Goal: Task Accomplishment & Management: Manage account settings

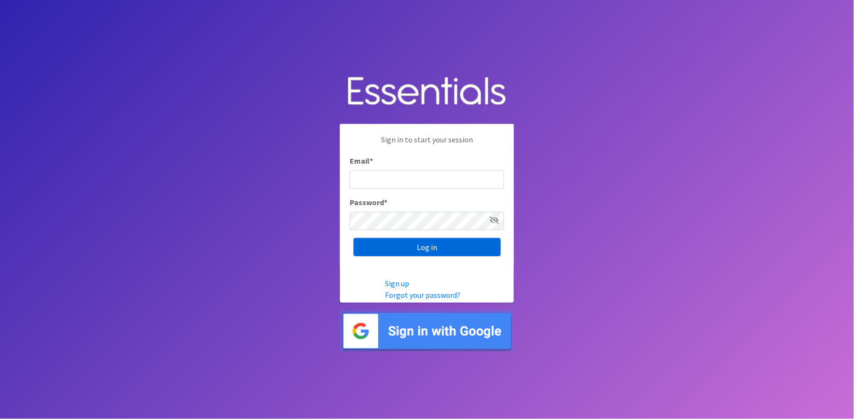
type input "[PERSON_NAME][EMAIL_ADDRESS][DOMAIN_NAME]"
click at [376, 244] on input "Log in" at bounding box center [427, 247] width 147 height 18
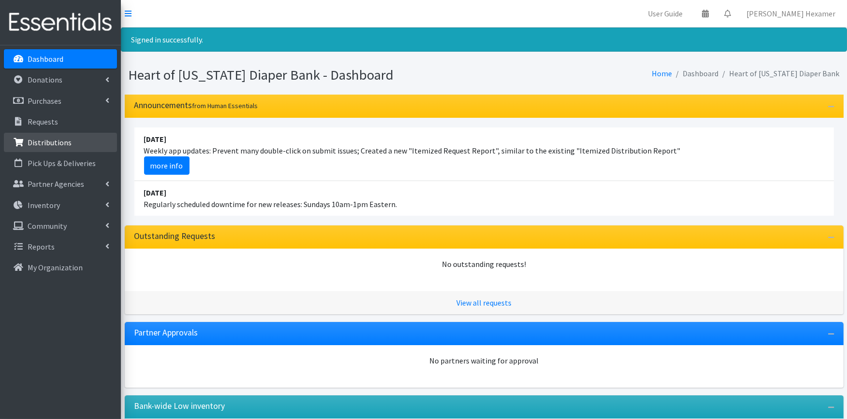
click at [40, 144] on p "Distributions" at bounding box center [50, 143] width 44 height 10
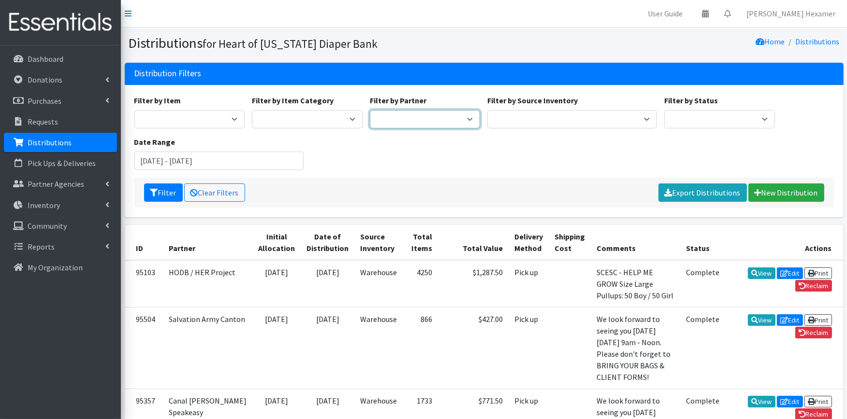
click at [433, 120] on select "Alliance Commons Belmont County Health Department Bridge Point Canal Fulton Spe…" at bounding box center [425, 119] width 111 height 18
select select "3294"
click at [370, 110] on select "Alliance Commons Belmont County Health Department Bridge Point Canal Fulton Spe…" at bounding box center [425, 119] width 111 height 18
click at [162, 190] on button "Filter" at bounding box center [163, 193] width 39 height 18
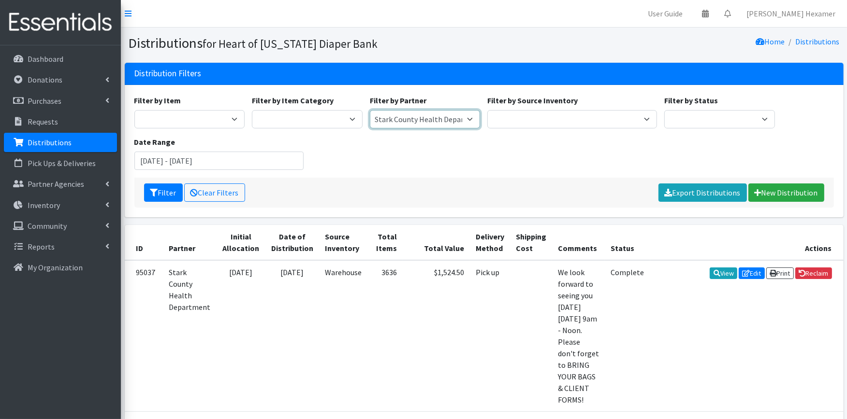
click at [431, 122] on select "Alliance Commons Belmont County Health Department Bridge Point Canal Fulton Spe…" at bounding box center [425, 119] width 111 height 18
select select "4"
click at [370, 110] on select "Alliance Commons Belmont County Health Department Bridge Point Canal Fulton Spe…" at bounding box center [425, 119] width 111 height 18
click at [168, 193] on button "Filter" at bounding box center [163, 193] width 39 height 18
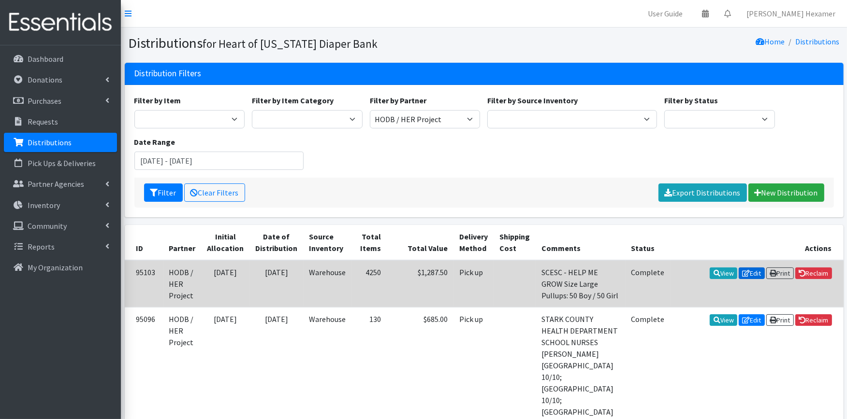
click at [744, 273] on icon at bounding box center [746, 273] width 8 height 7
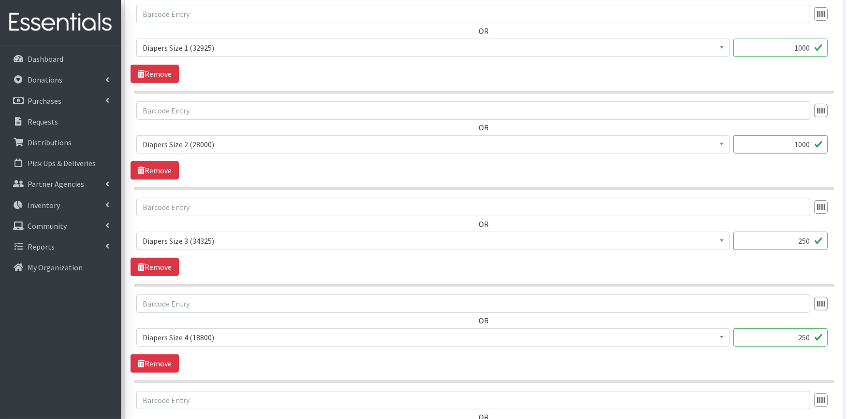
scroll to position [869, 0]
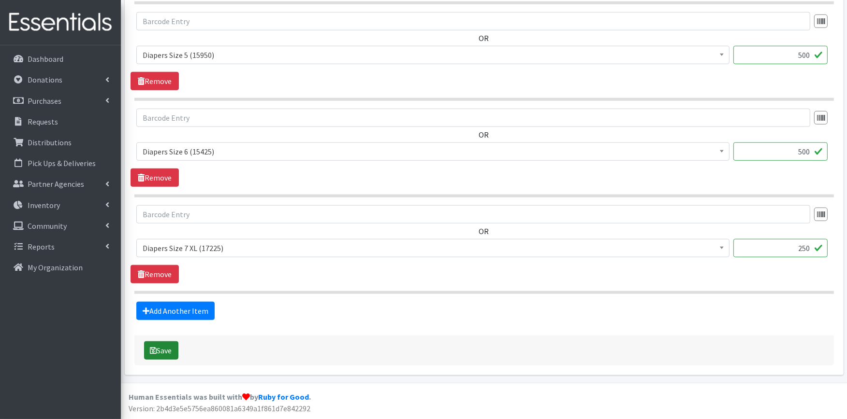
click at [167, 354] on button "Save" at bounding box center [161, 351] width 34 height 18
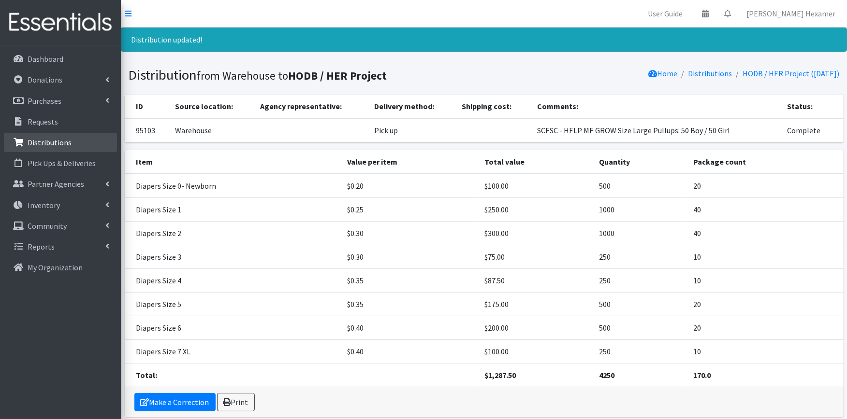
click at [60, 145] on p "Distributions" at bounding box center [50, 143] width 44 height 10
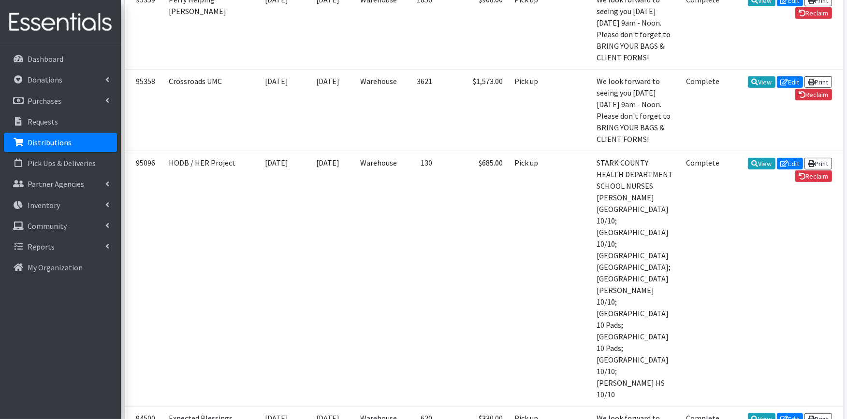
scroll to position [537, 0]
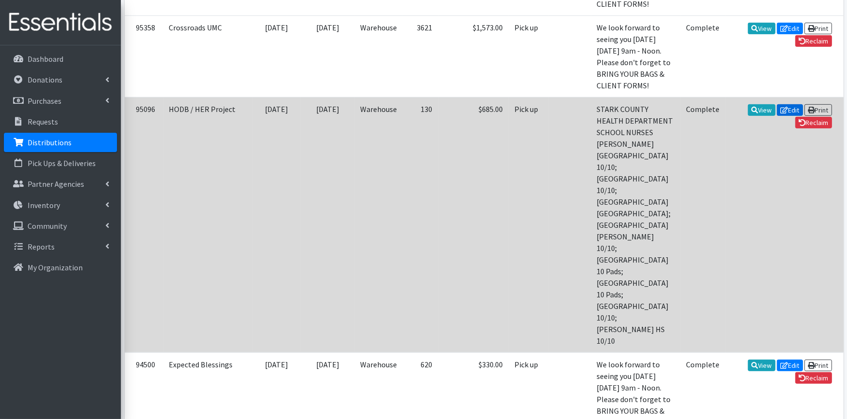
click at [780, 114] on icon at bounding box center [784, 110] width 8 height 7
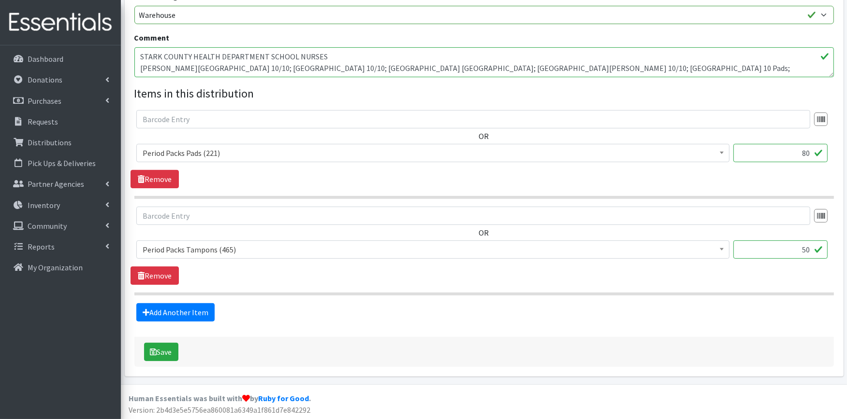
scroll to position [288, 0]
drag, startPoint x: 781, startPoint y: 153, endPoint x: 845, endPoint y: 148, distance: 63.4
click at [837, 144] on div "Partner * Alliance Commons Belmont County Health Department Bridge Point Canal …" at bounding box center [484, 75] width 718 height 602
type input "100"
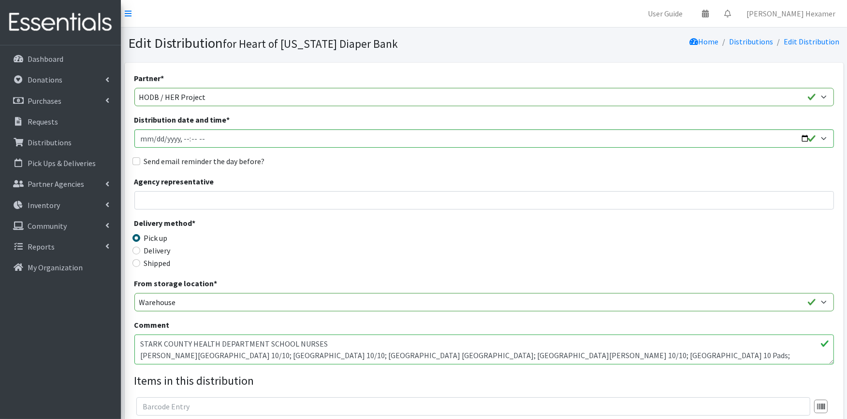
scroll to position [268, 0]
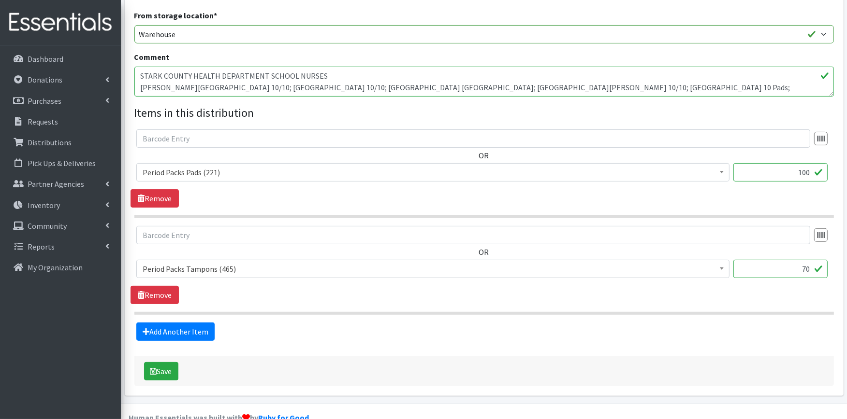
type input "70"
click at [735, 87] on textarea "STARK COUNTY HEALTH DEPARTMENT SCHOOL NURSES [PERSON_NAME][GEOGRAPHIC_DATA] 10/…" at bounding box center [483, 82] width 699 height 30
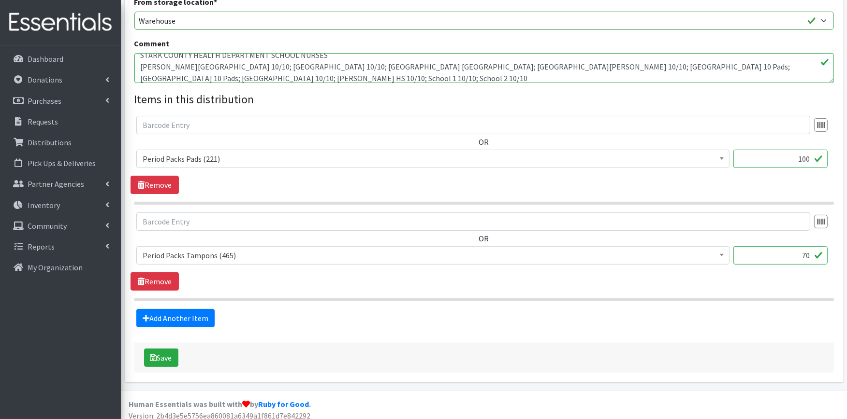
scroll to position [288, 0]
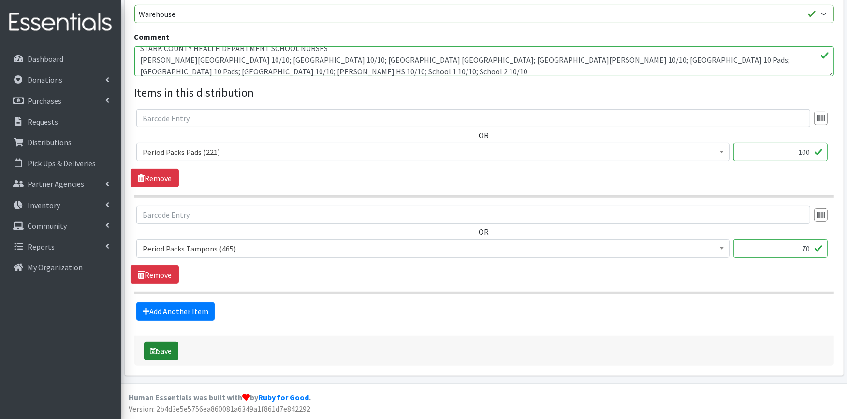
type textarea "STARK COUNTY HEALTH DEPARTMENT SCHOOL NURSES Jackson High School 10/10; Louisvi…"
click at [155, 356] on button "Save" at bounding box center [161, 351] width 34 height 18
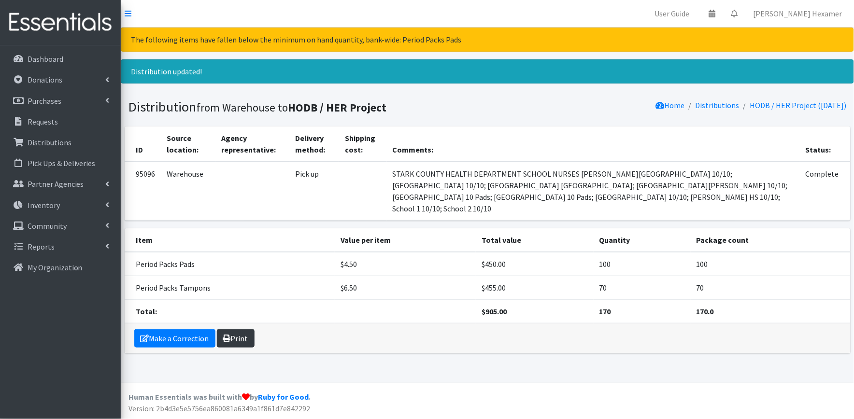
click at [225, 335] on icon at bounding box center [227, 339] width 8 height 8
click at [39, 144] on p "Distributions" at bounding box center [50, 143] width 44 height 10
